Goal: Register for event/course

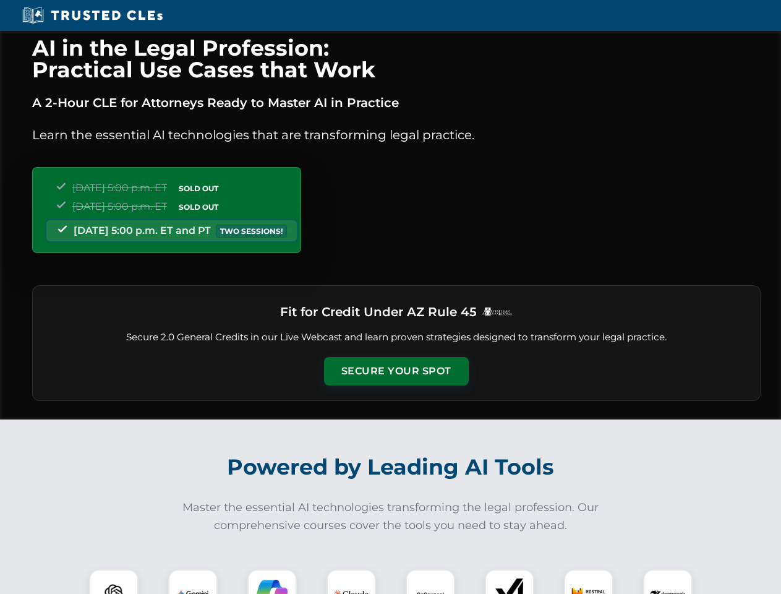
click at [396, 371] on button "Secure Your Spot" at bounding box center [396, 371] width 145 height 28
click at [114, 581] on img at bounding box center [114, 594] width 36 height 36
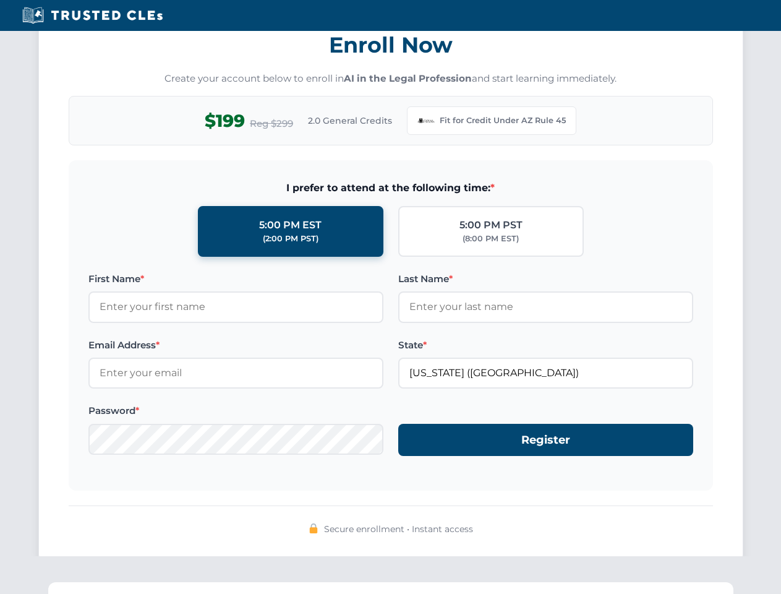
scroll to position [1206, 0]
